Goal: Task Accomplishment & Management: Complete application form

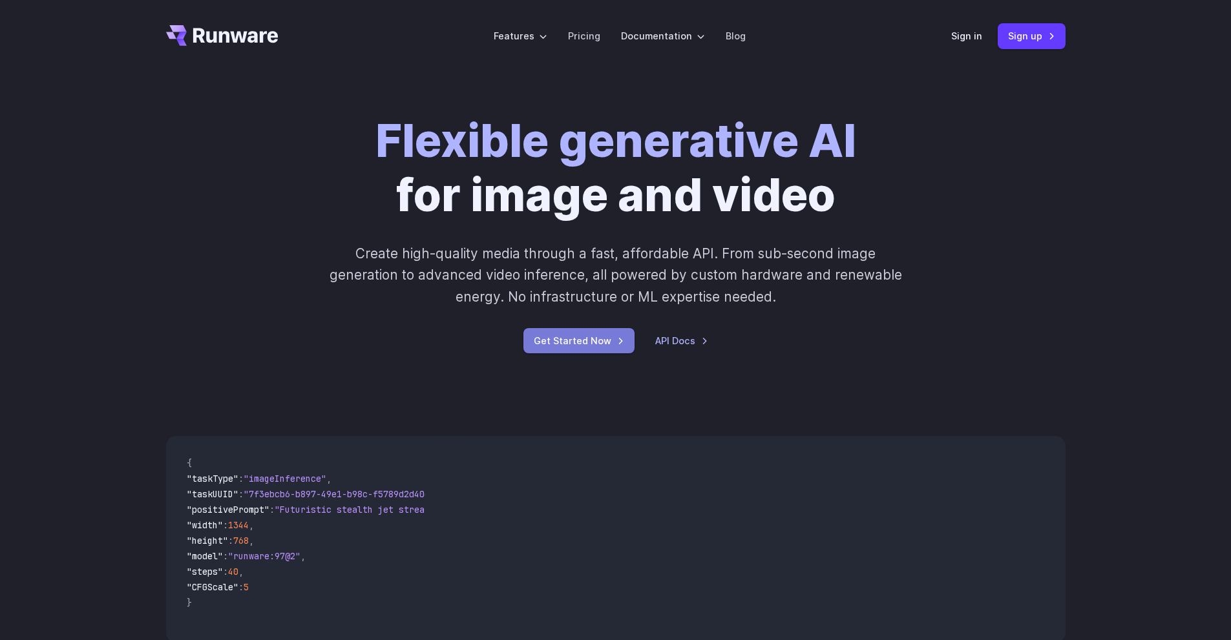
click at [590, 348] on link "Get Started Now" at bounding box center [578, 340] width 111 height 25
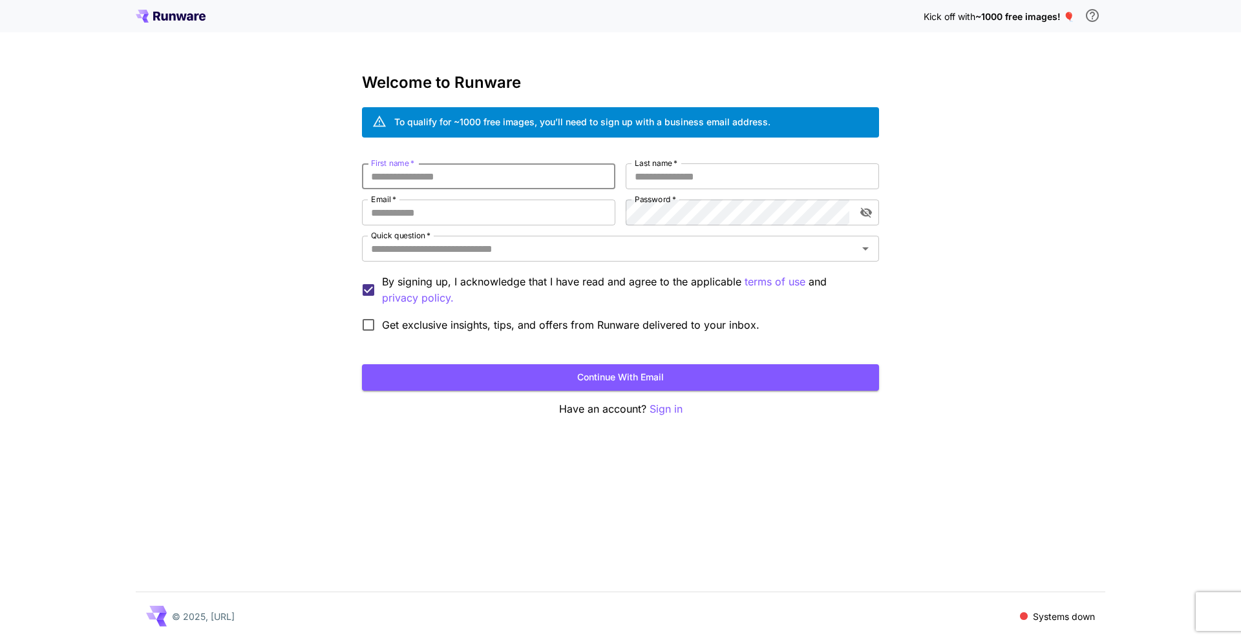
click at [569, 183] on input "First name   *" at bounding box center [488, 176] width 253 height 26
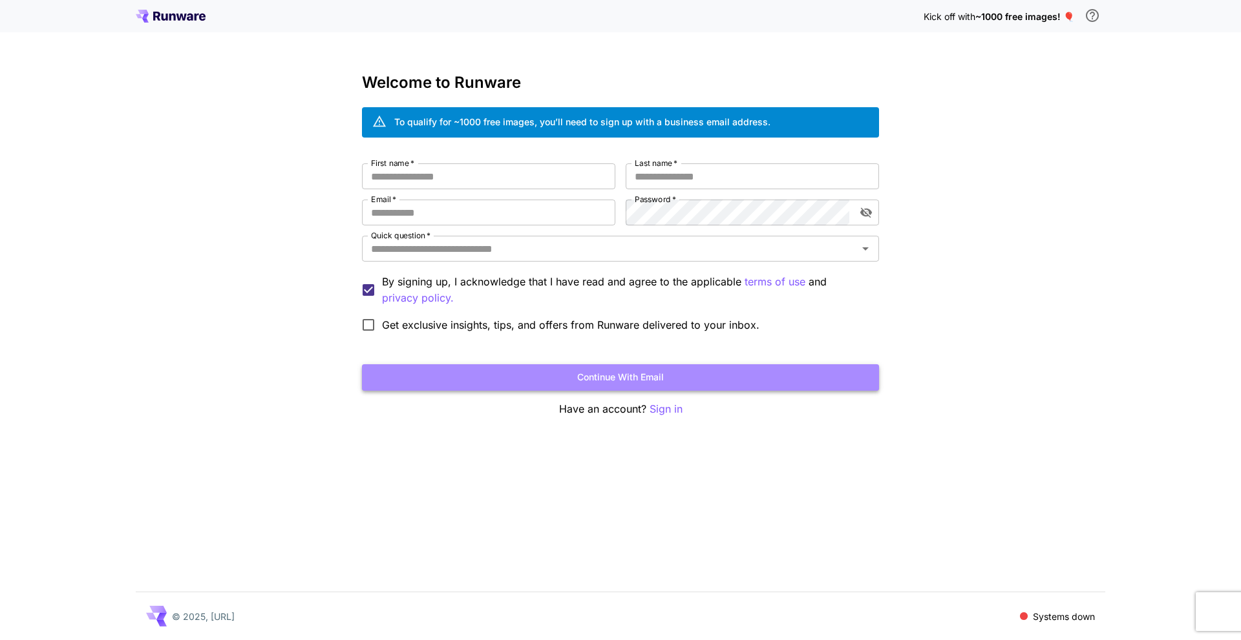
click at [689, 365] on button "Continue with email" at bounding box center [620, 377] width 517 height 26
